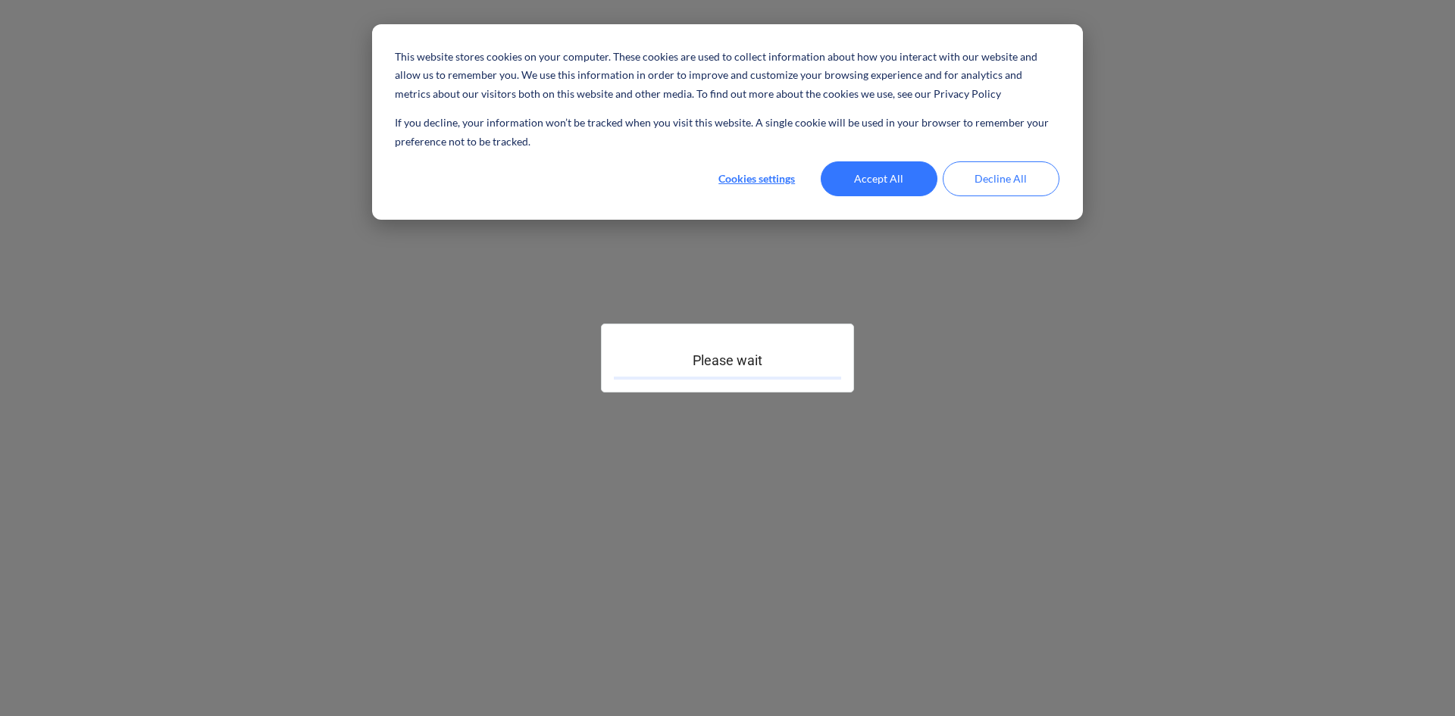
click at [906, 178] on button "Accept All" at bounding box center [879, 178] width 117 height 35
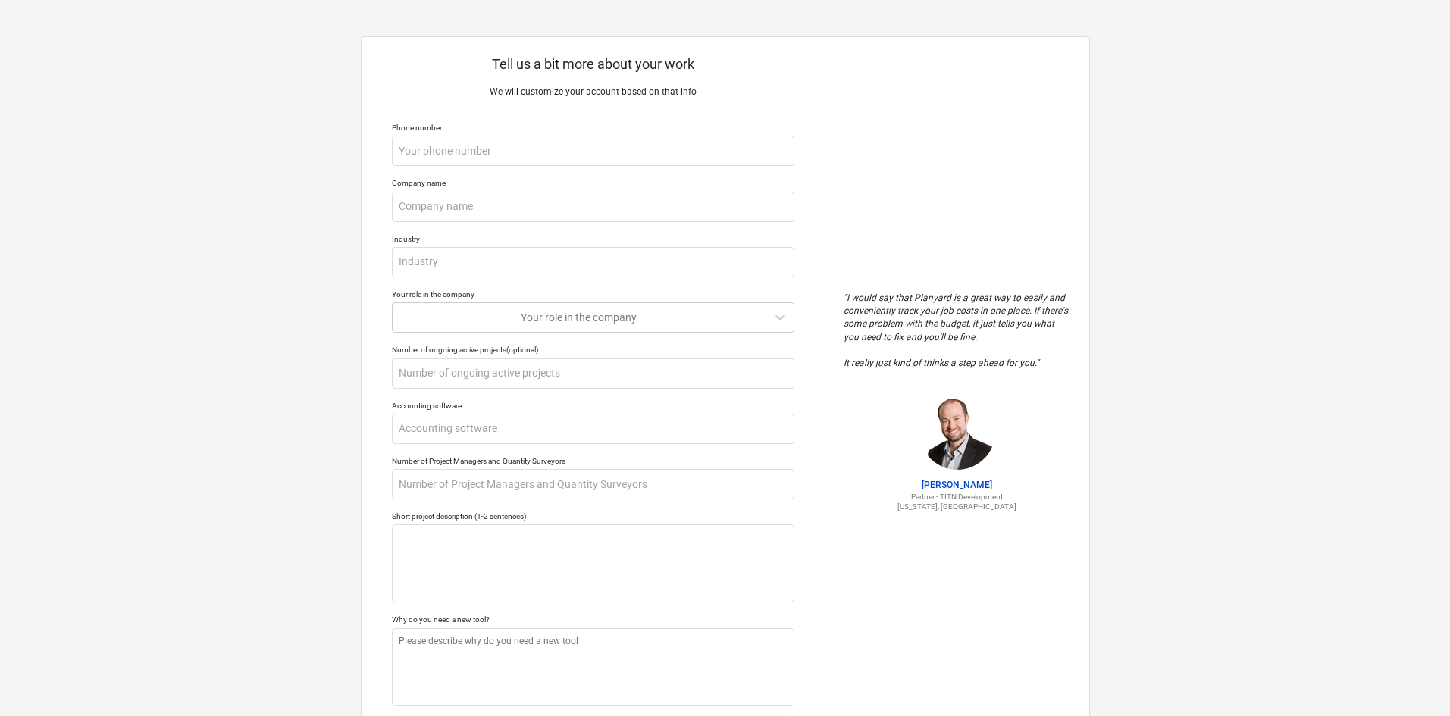
type textarea "x"
